Goal: Task Accomplishment & Management: Manage account settings

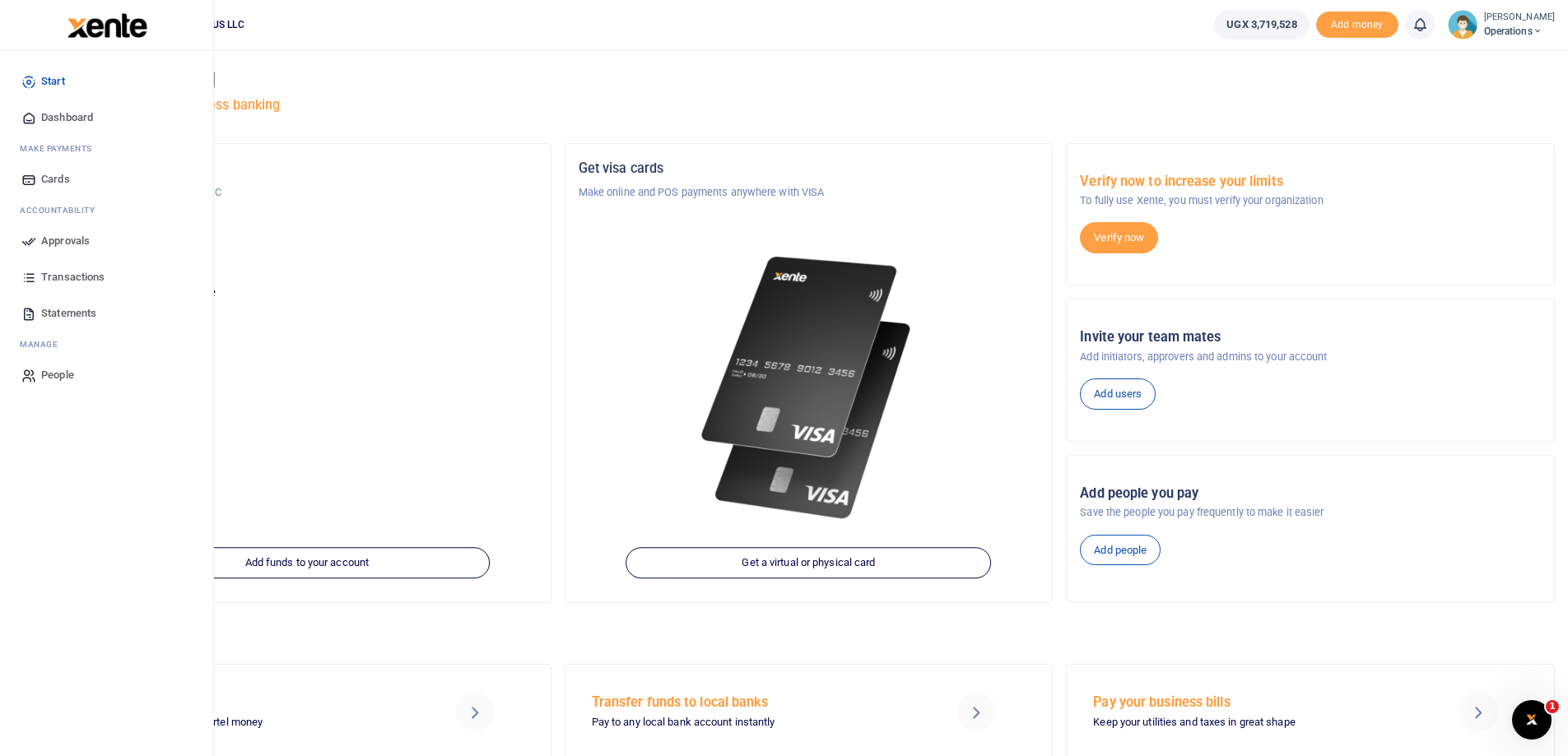
click at [57, 116] on span "Dashboard" at bounding box center [67, 118] width 52 height 16
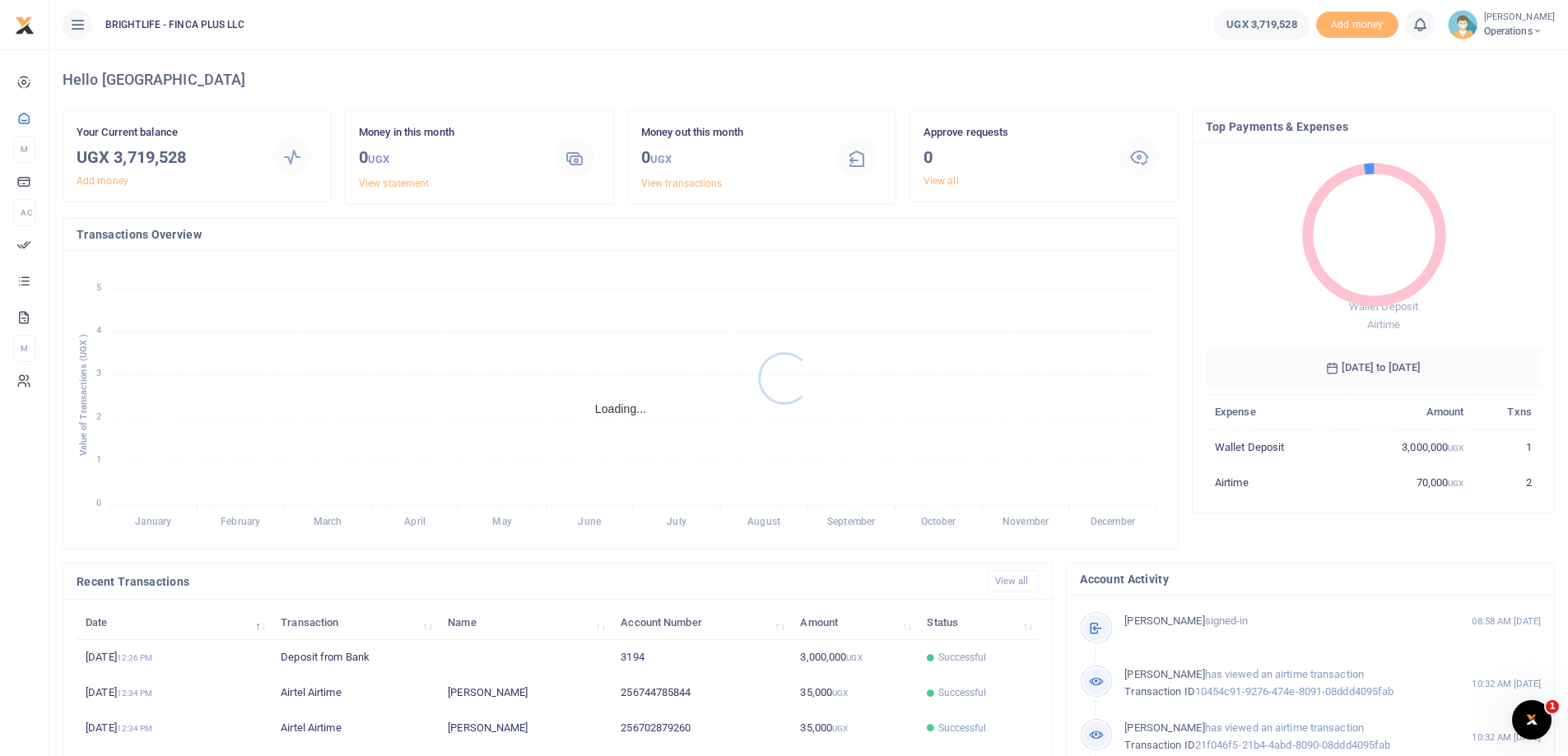
scroll to position [13, 13]
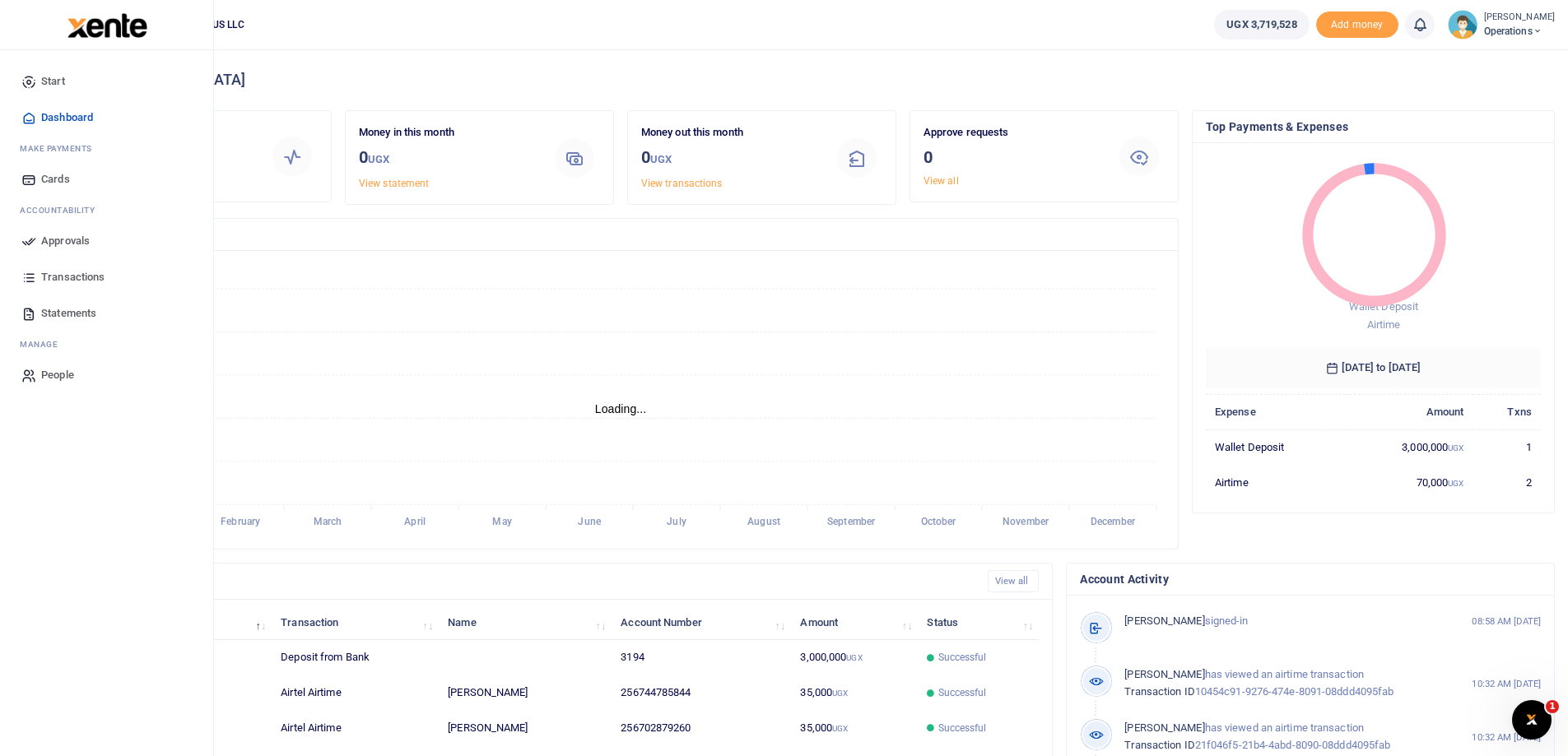
click at [84, 309] on span "Statements" at bounding box center [68, 314] width 55 height 16
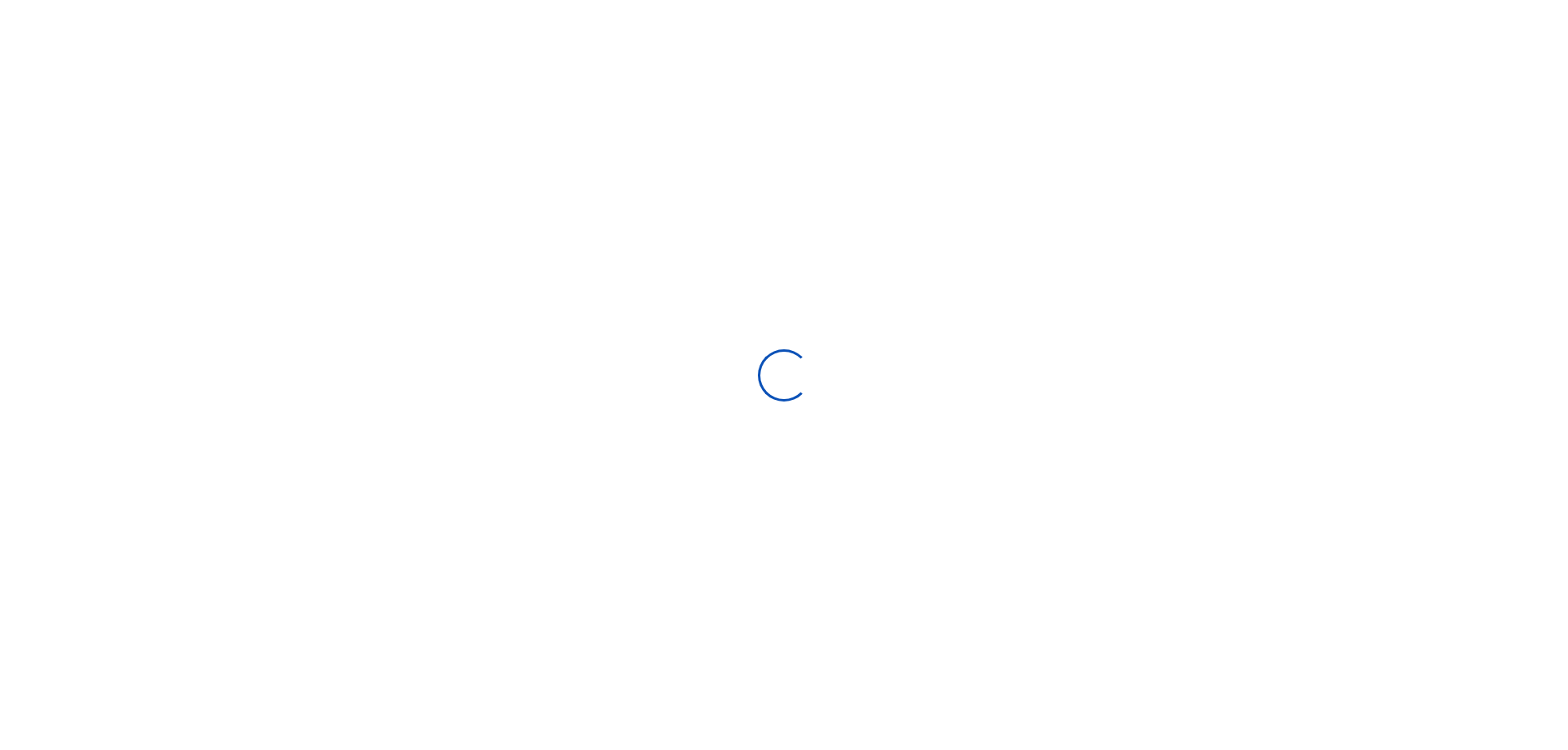
select select "ALL"
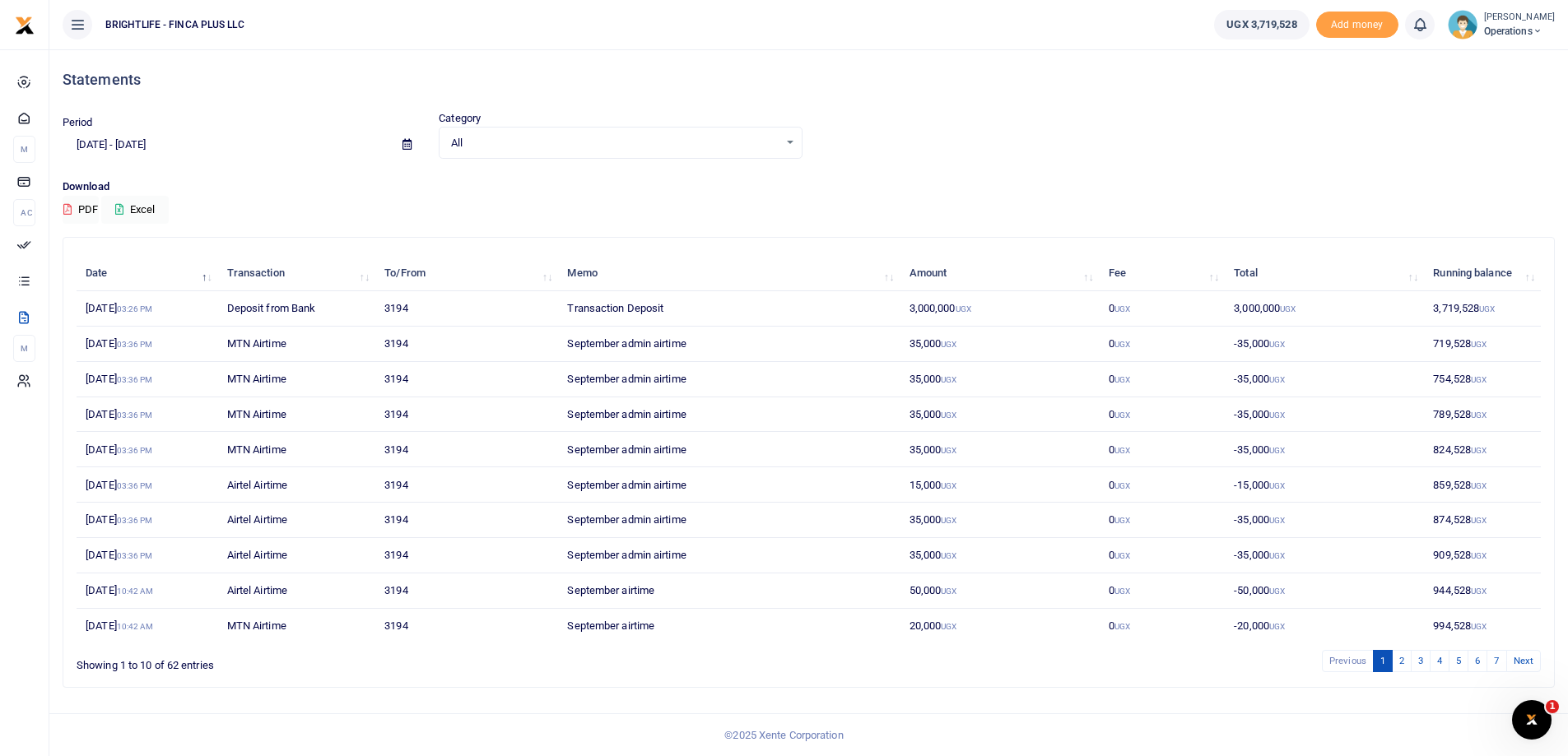
click at [99, 152] on input "09/02/2025 - 10/01/2025" at bounding box center [226, 145] width 327 height 28
click at [131, 299] on li "Last Month" at bounding box center [121, 306] width 115 height 26
type input "09/01/2025 - 09/30/2025"
click at [131, 210] on button "Excel" at bounding box center [135, 210] width 68 height 28
